Goal: Information Seeking & Learning: Learn about a topic

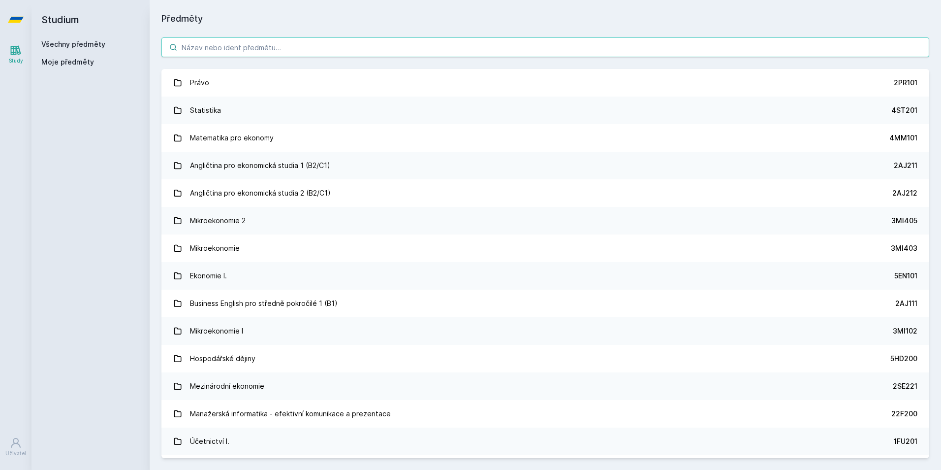
click at [203, 51] on input "search" at bounding box center [545, 47] width 768 height 20
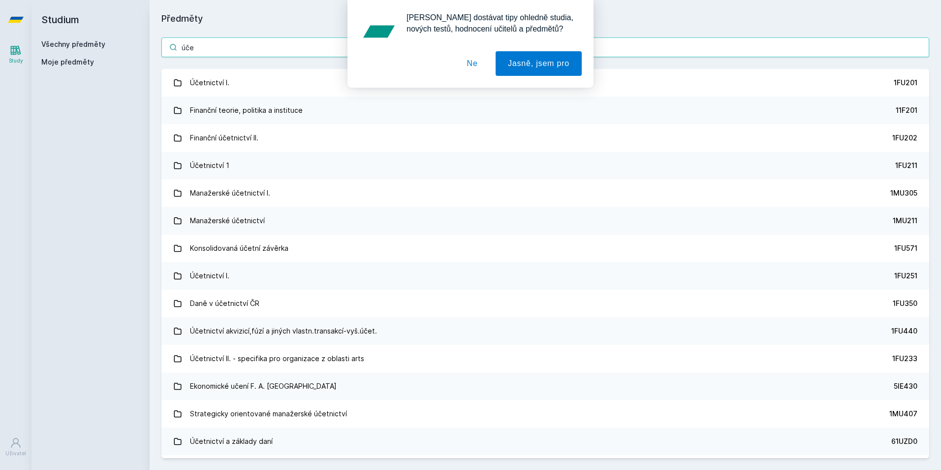
type input "úče"
click at [212, 66] on div "[PERSON_NAME] dostávat tipy ohledně studia, nových testů, hodnocení učitelů a p…" at bounding box center [470, 44] width 941 height 88
click at [215, 75] on div "[PERSON_NAME] dostávat tipy ohledně studia, nových testů, hodnocení učitelů a p…" at bounding box center [470, 44] width 941 height 88
click at [475, 67] on button "Ne" at bounding box center [472, 63] width 35 height 25
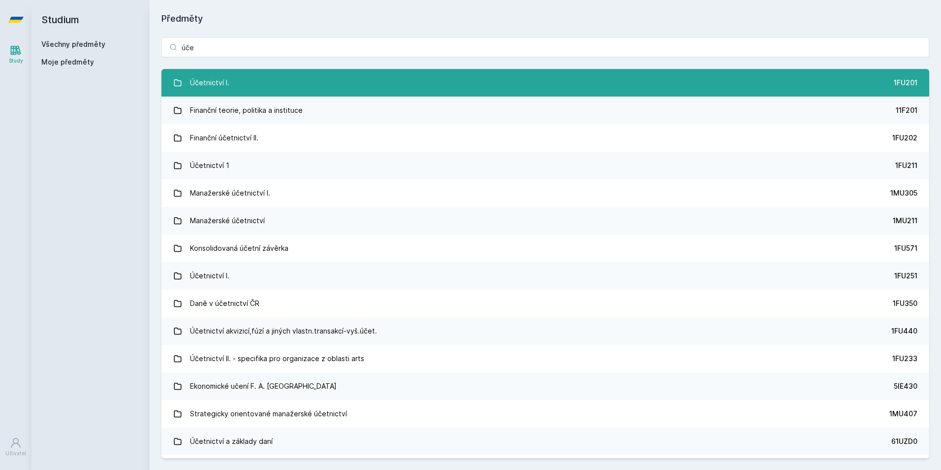
click at [219, 93] on link "Účetnictví I. 1FU201" at bounding box center [545, 83] width 768 height 28
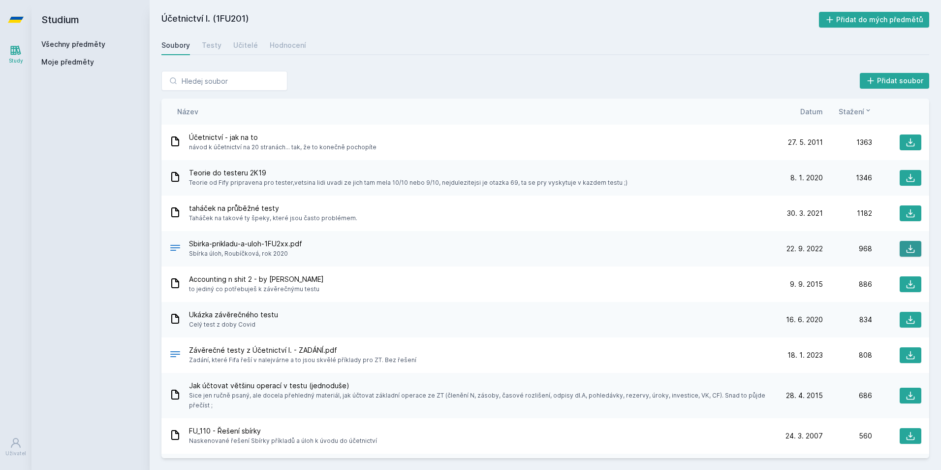
click at [907, 249] on icon at bounding box center [911, 249] width 8 height 8
click at [912, 146] on button at bounding box center [911, 142] width 22 height 16
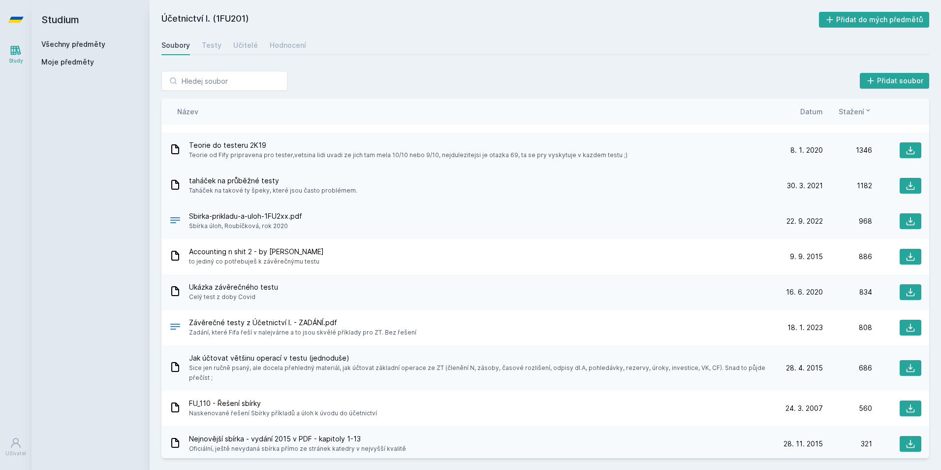
scroll to position [98, 0]
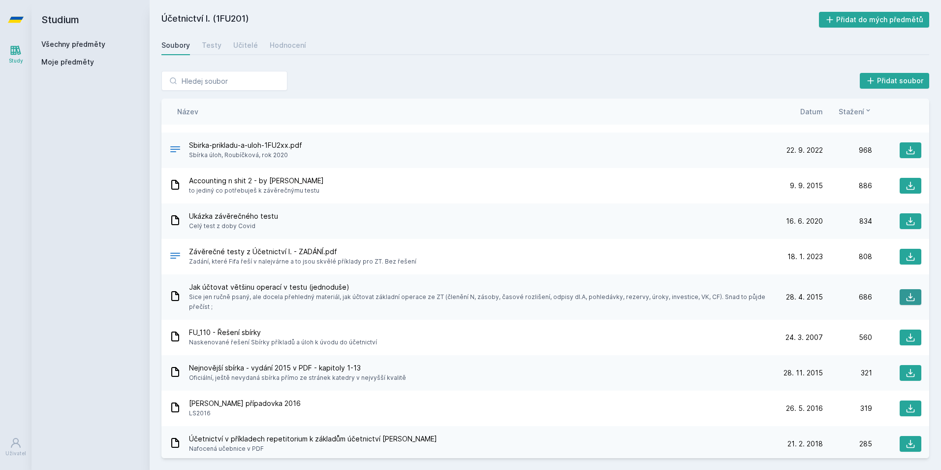
click at [906, 292] on icon at bounding box center [911, 297] width 10 height 10
click at [521, 51] on div "Soubory Testy Učitelé Hodnocení" at bounding box center [545, 45] width 768 height 20
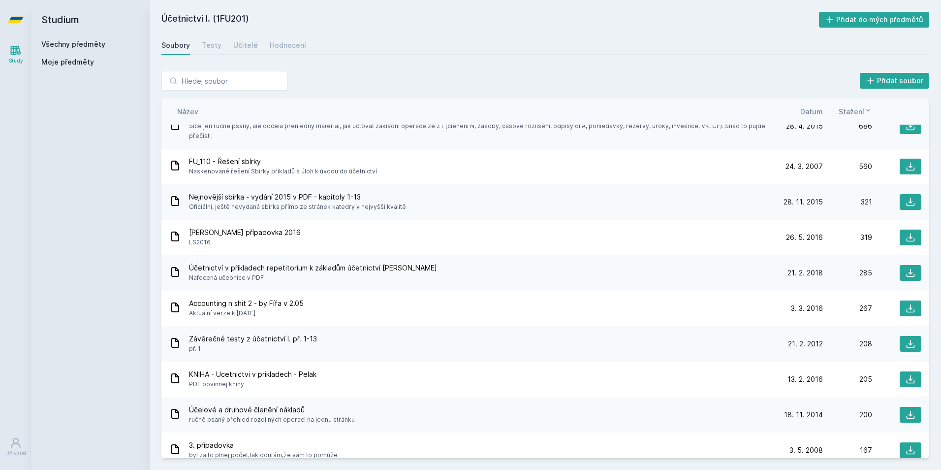
scroll to position [295, 0]
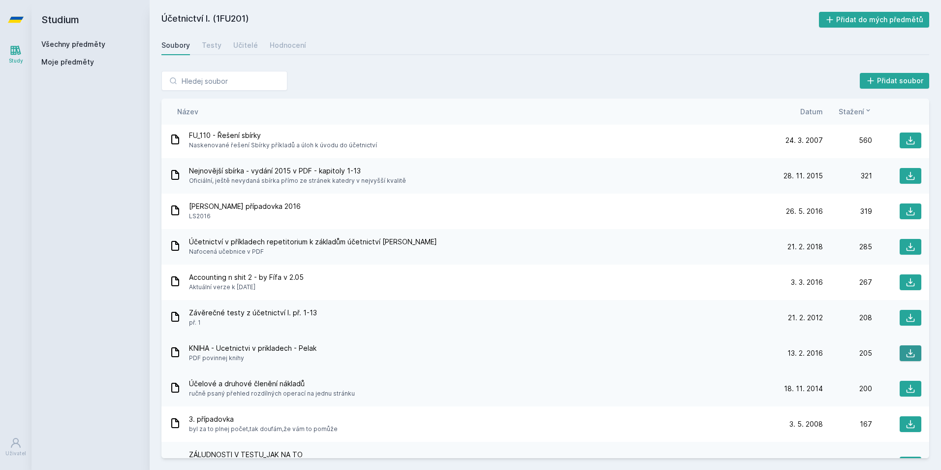
click at [908, 348] on icon at bounding box center [911, 353] width 10 height 10
